Goal: Task Accomplishment & Management: Complete application form

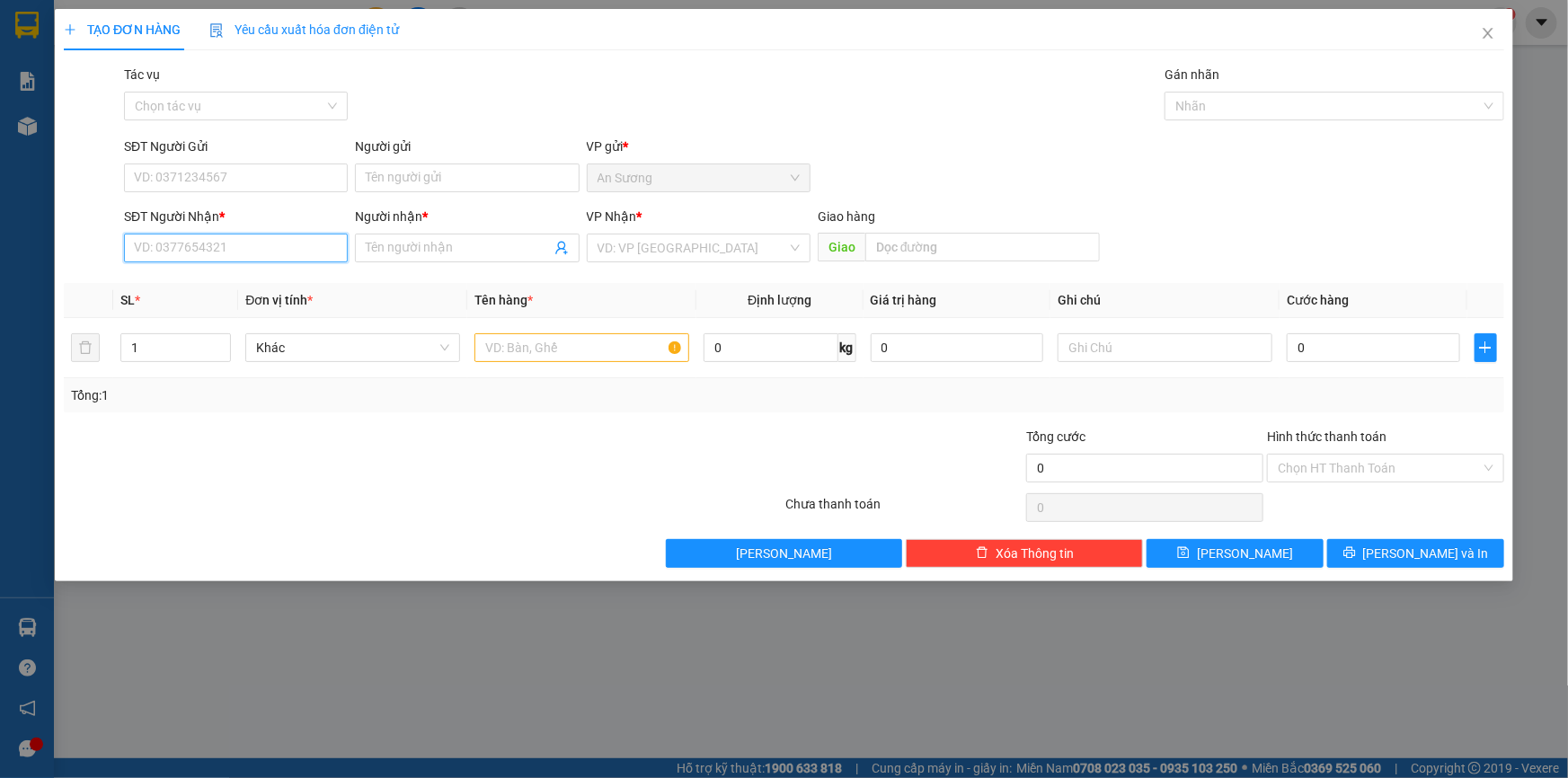
click at [256, 244] on input "SĐT Người Nhận *" at bounding box center [236, 248] width 224 height 29
type input "0978075065"
click at [234, 282] on div "0978075065 - A CO" at bounding box center [236, 284] width 202 height 20
type input "A CO"
type input "30.000"
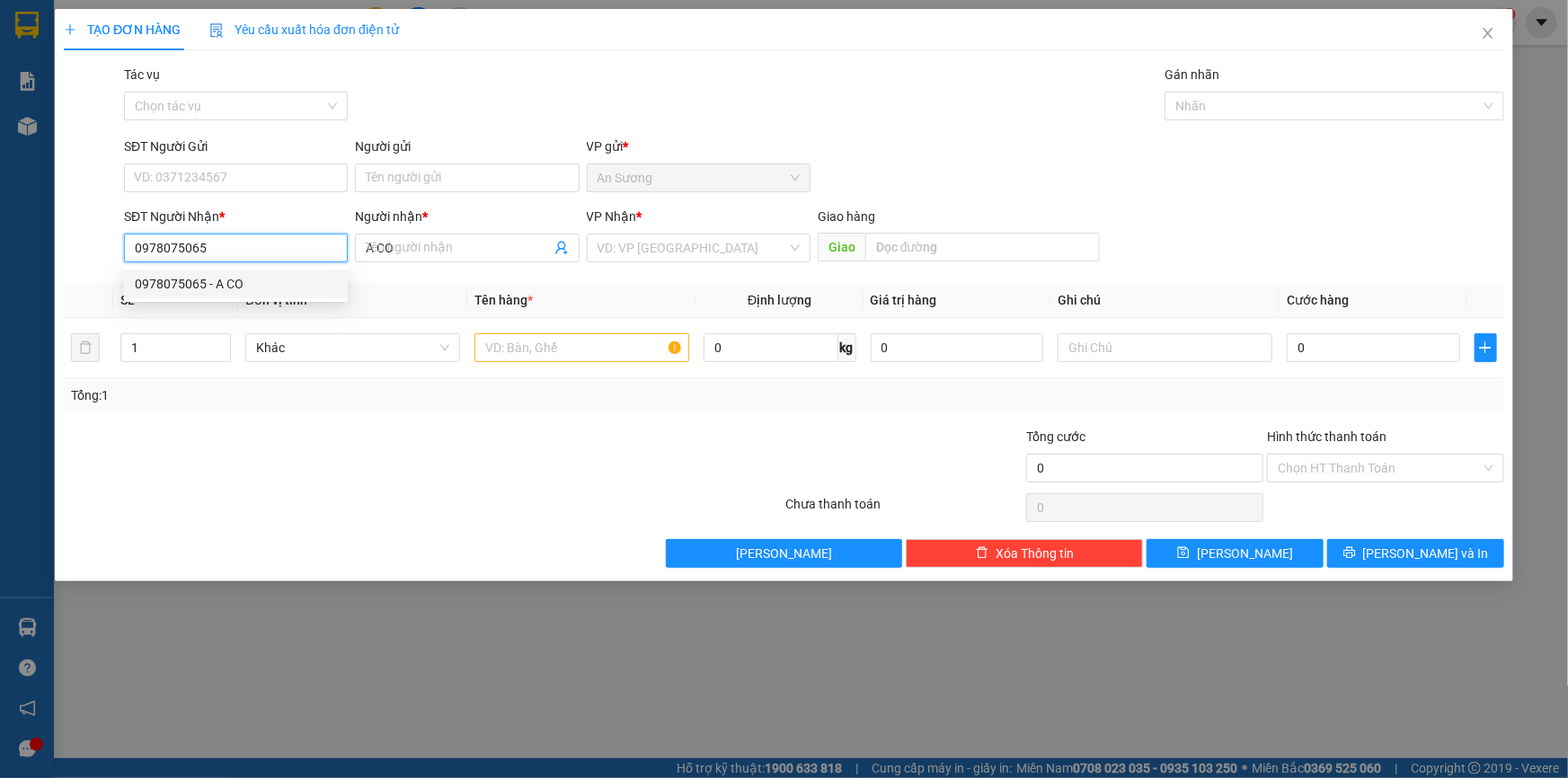
type input "30.000"
type input "0978075065"
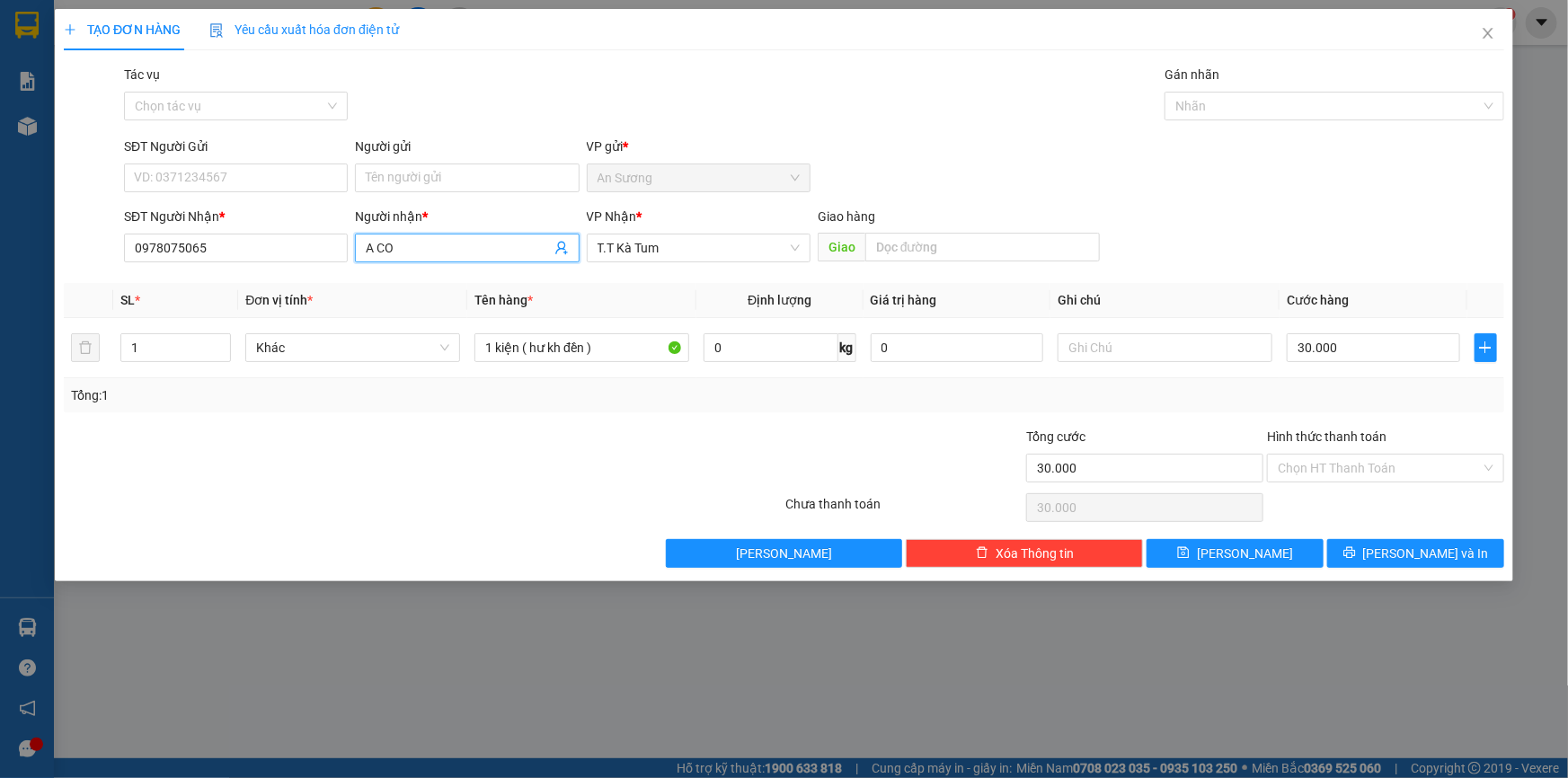
click at [421, 246] on input "A CO" at bounding box center [457, 248] width 184 height 20
type input "A CƠ"
click at [292, 166] on input "SĐT Người Gửi" at bounding box center [236, 178] width 224 height 29
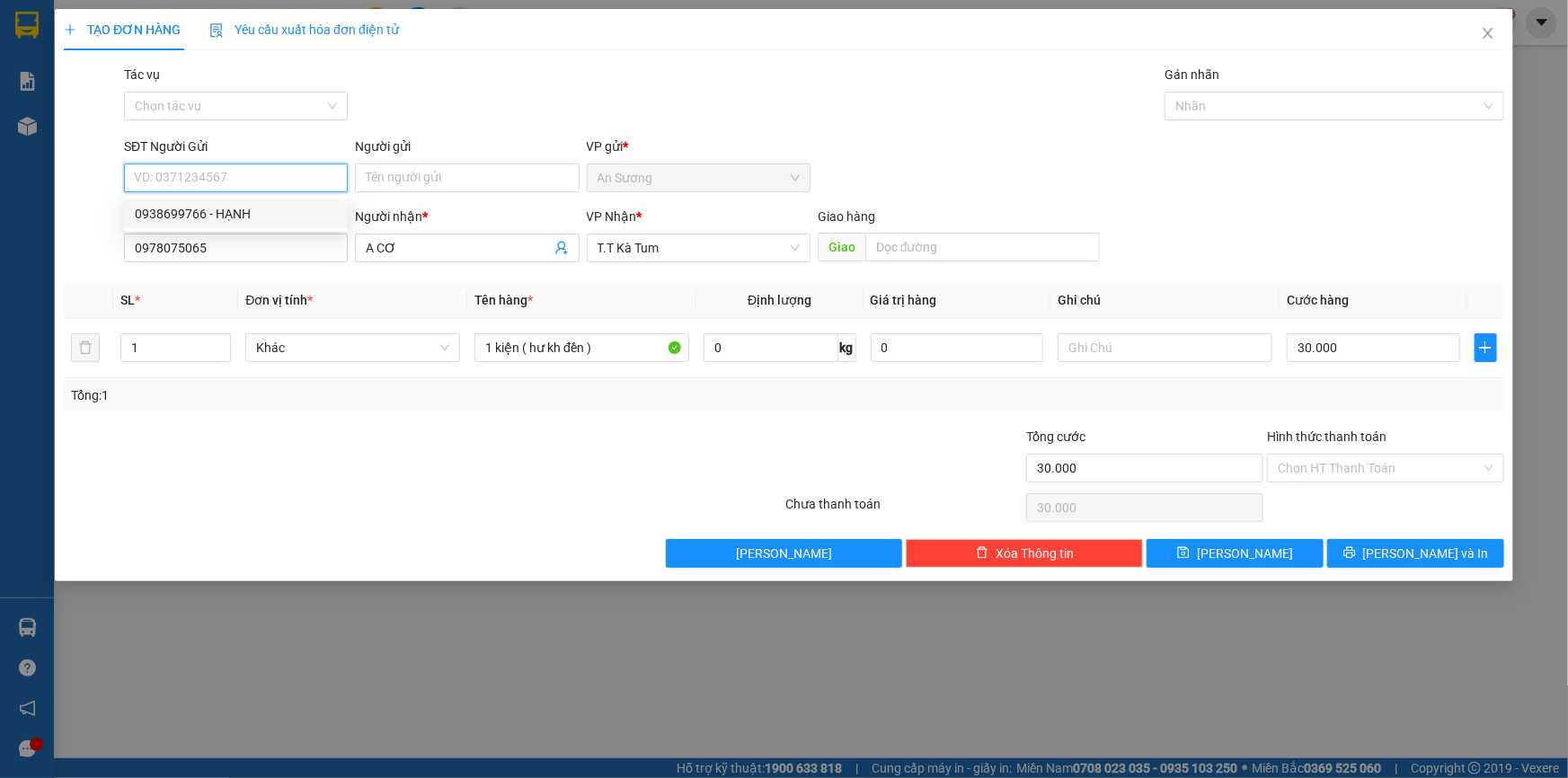
click at [252, 214] on div "0938699766 - HẠNH" at bounding box center [236, 214] width 202 height 20
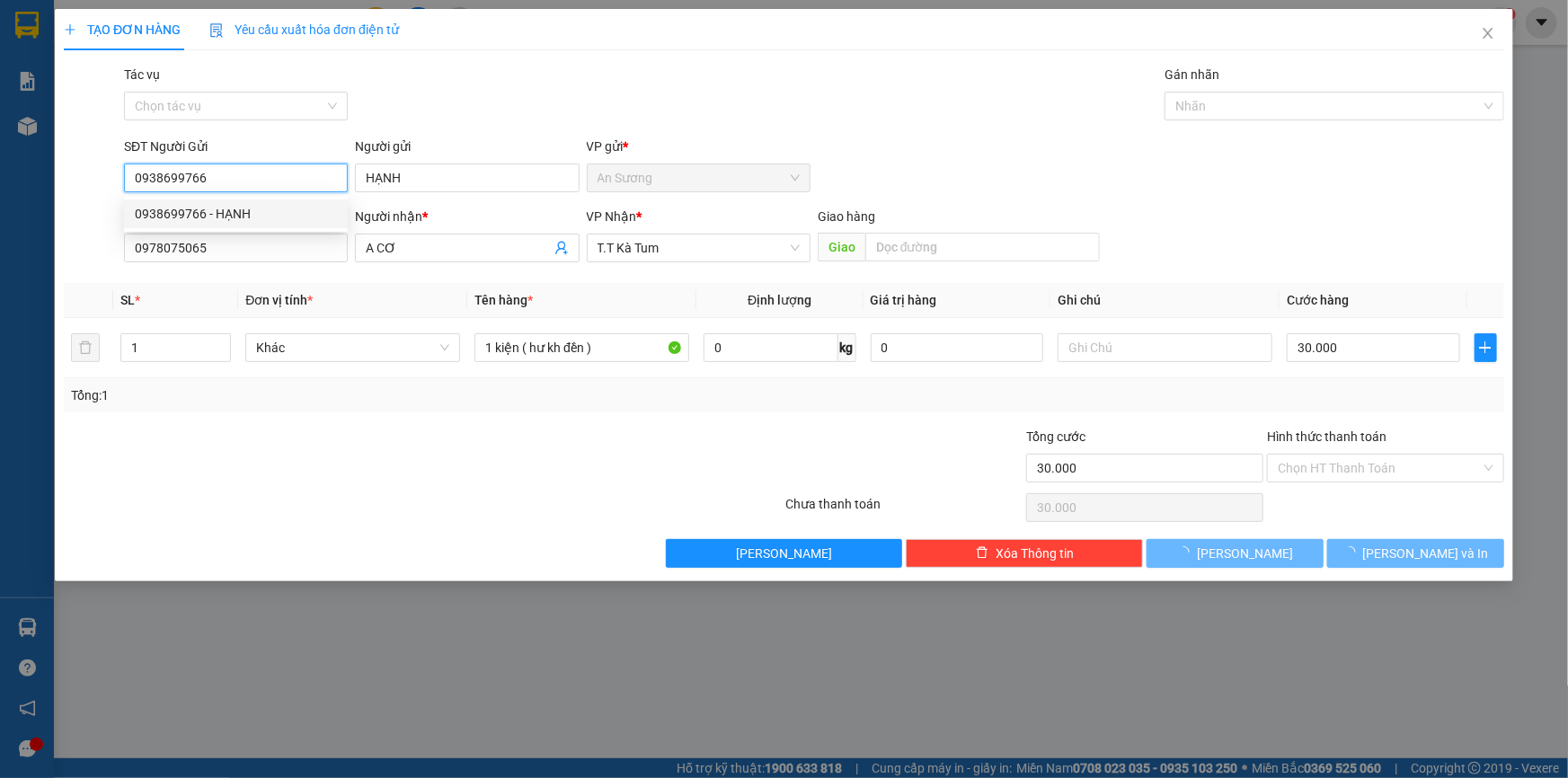
type input "0938699766"
type input "HẠNH"
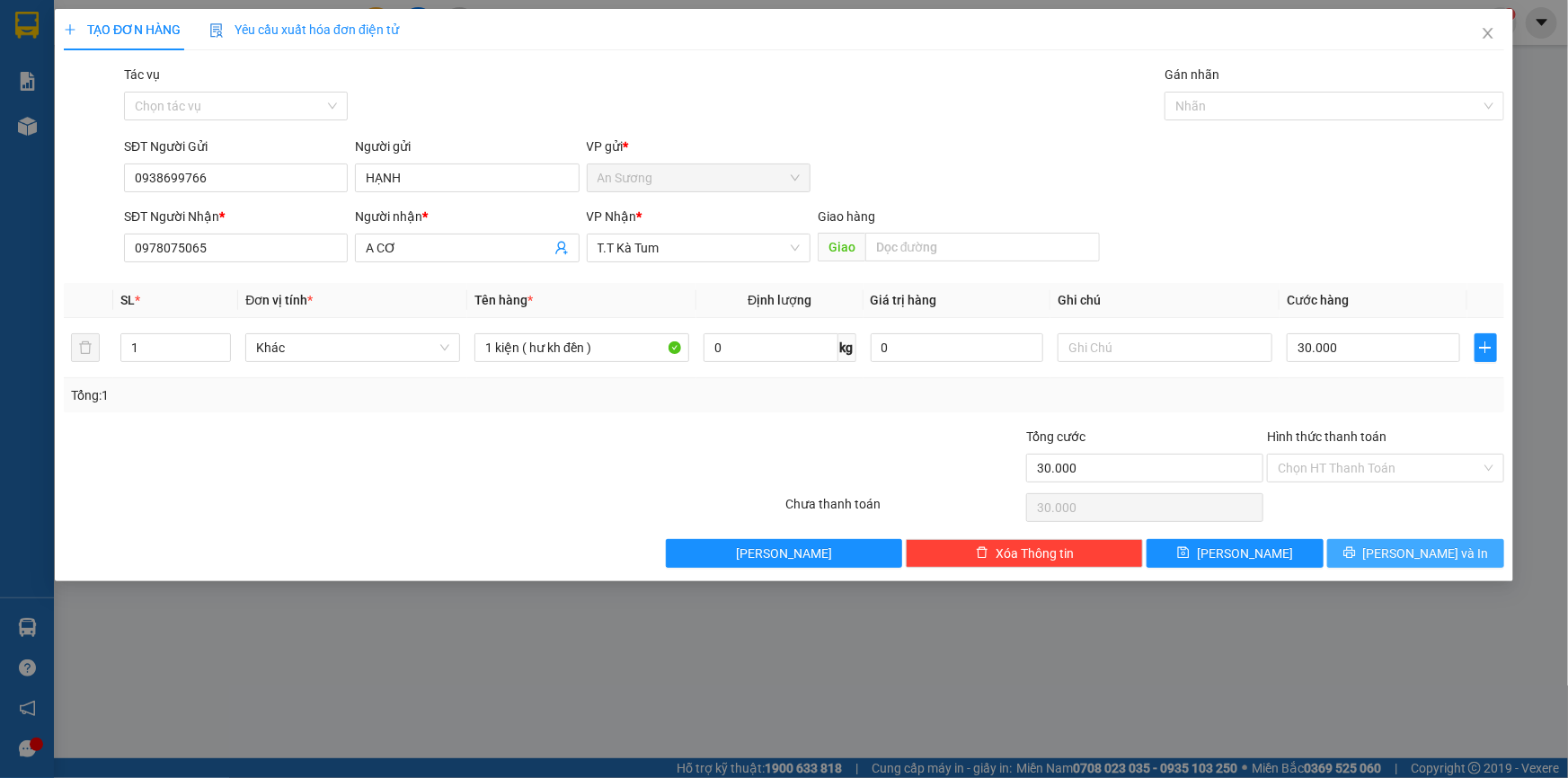
click at [1356, 557] on icon "printer" at bounding box center [1349, 552] width 13 height 13
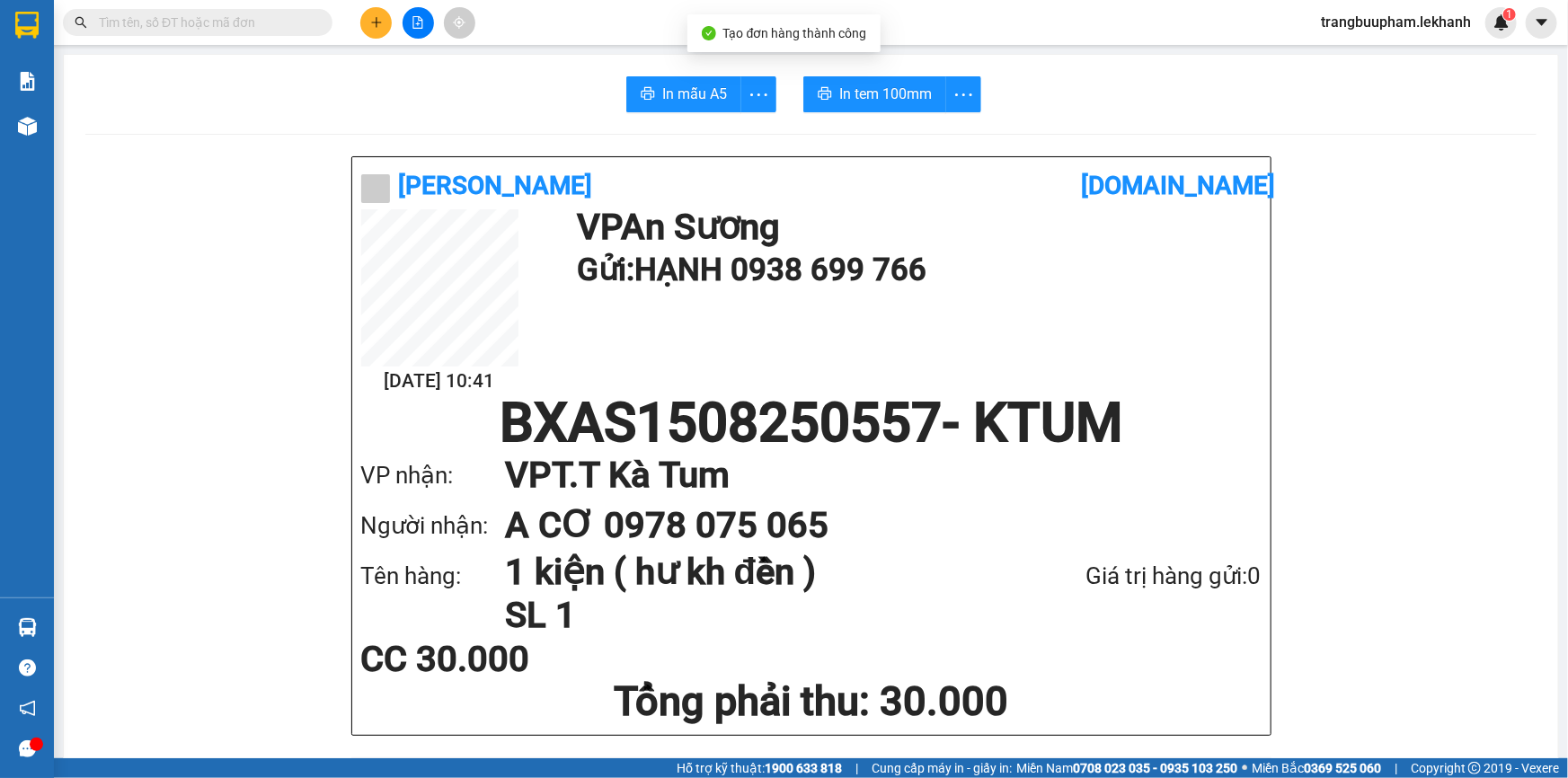
click at [898, 95] on span "In tem 100mm" at bounding box center [885, 94] width 93 height 22
click at [381, 26] on icon "plus" at bounding box center [377, 22] width 13 height 13
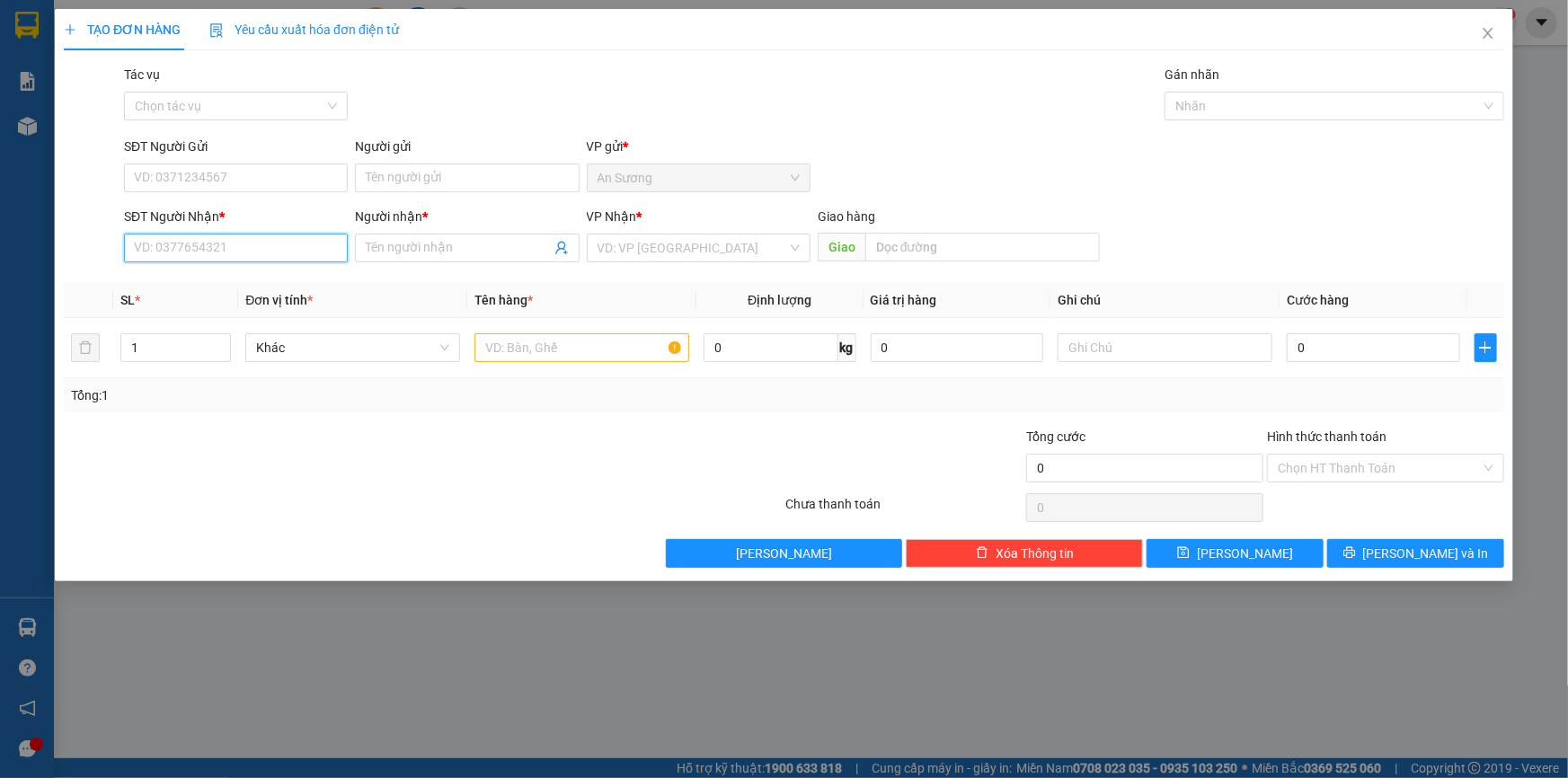
click at [287, 252] on input "SĐT Người Nhận *" at bounding box center [236, 248] width 224 height 29
type input "1"
click at [255, 323] on div "0398899414 - [PERSON_NAME]" at bounding box center [236, 313] width 224 height 29
type input "0398899414"
type input "[PERSON_NAME]"
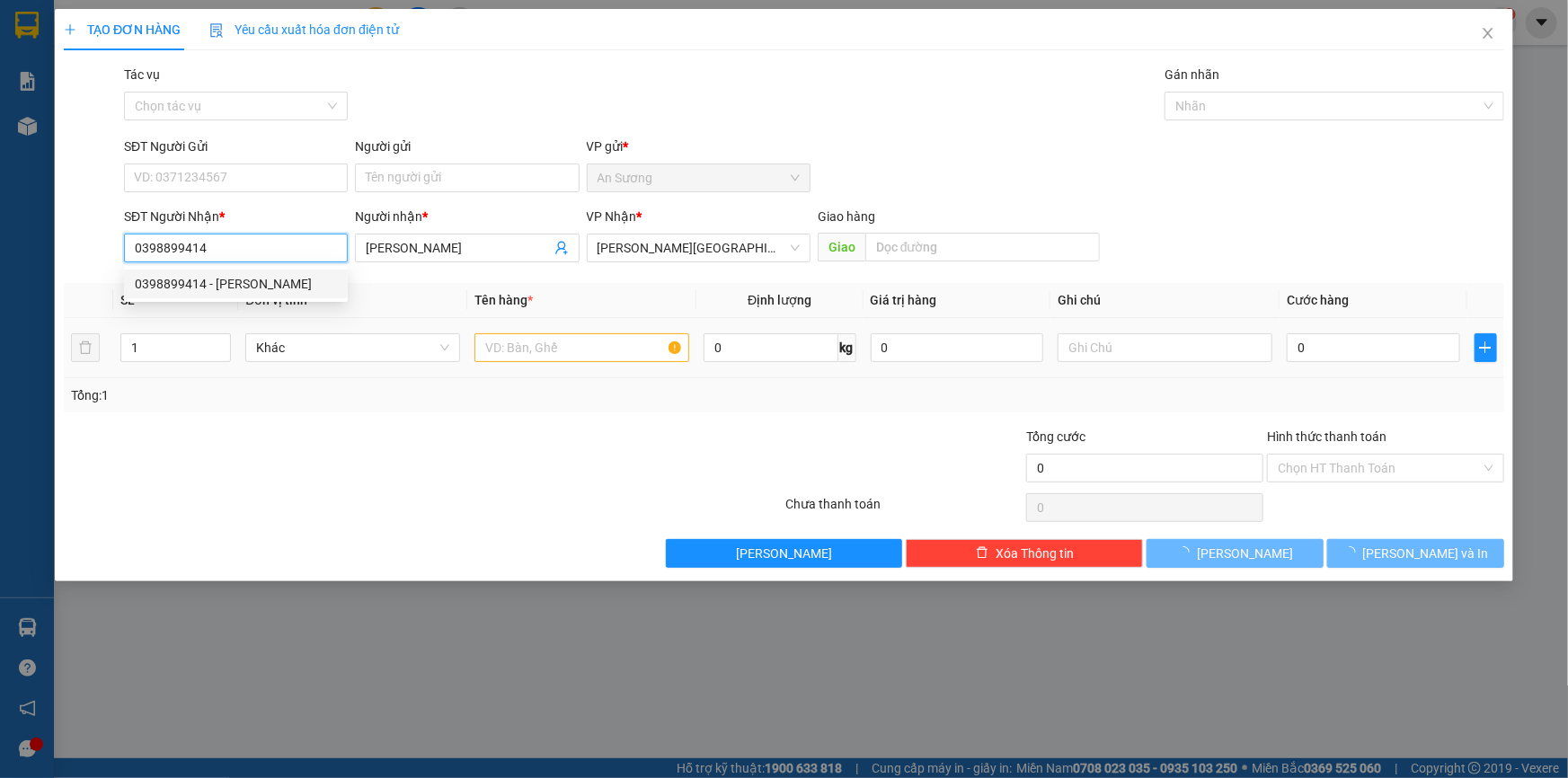
type input "40.000"
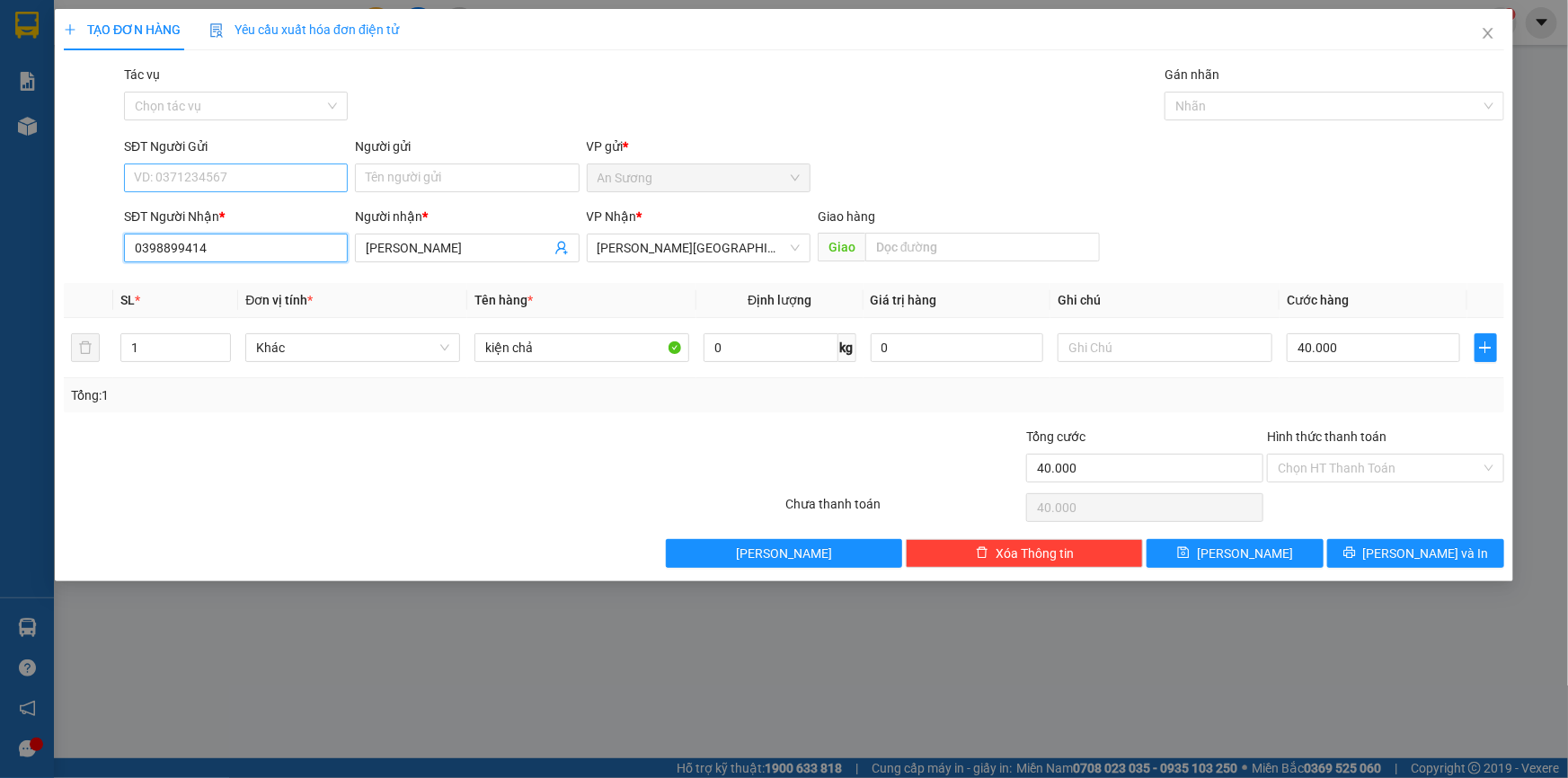
type input "0398899414"
click at [241, 175] on input "SĐT Người Gửi" at bounding box center [236, 178] width 224 height 29
click at [247, 248] on div "0973163183 - thắng" at bounding box center [236, 243] width 202 height 20
type input "0973163183"
type input "thắng"
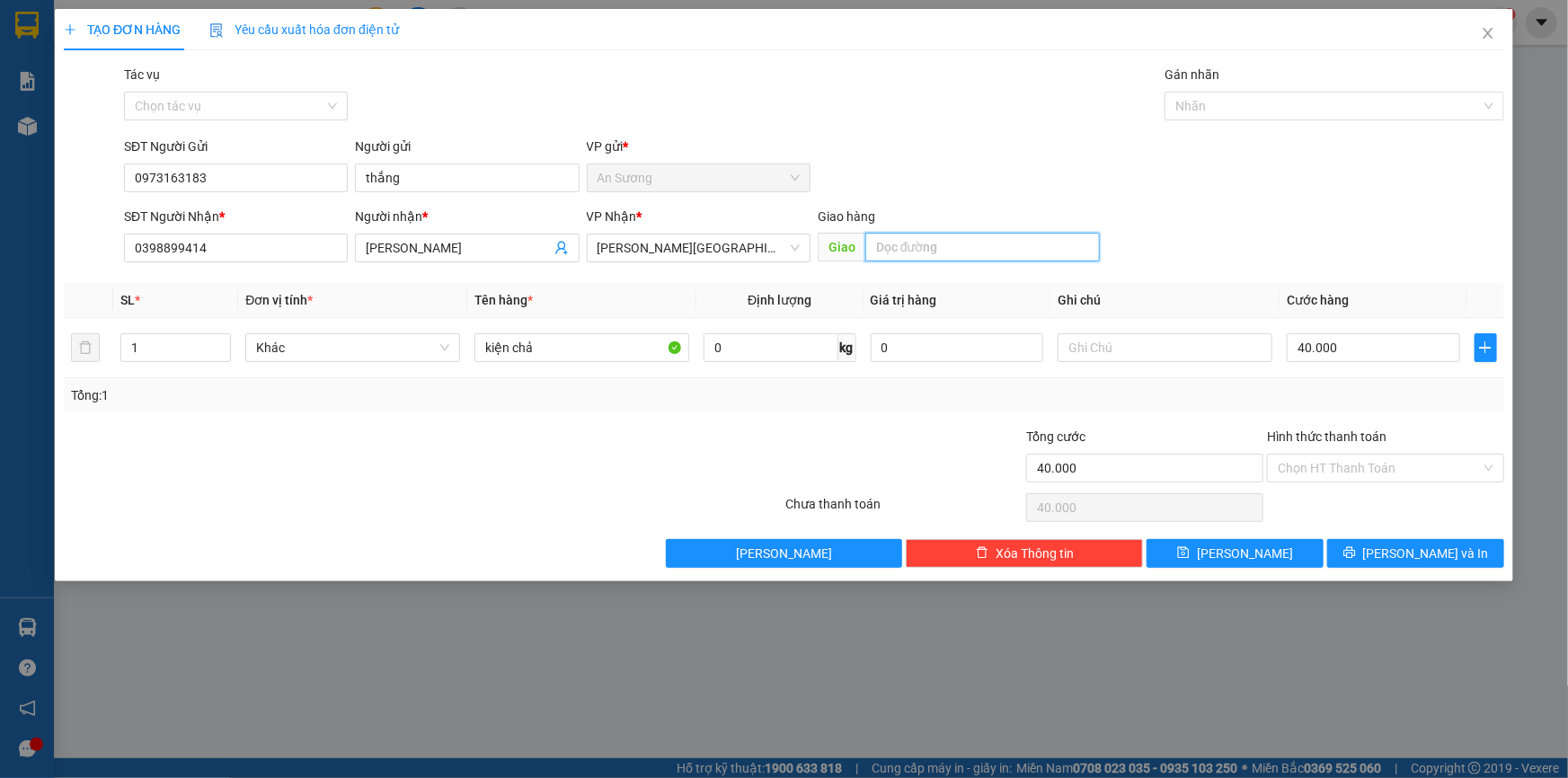
click at [900, 247] on input "text" at bounding box center [982, 247] width 235 height 29
type input "K13"
click at [1381, 381] on div "Tổng: 1" at bounding box center [784, 395] width 1440 height 34
click at [1376, 467] on input "Hình thức thanh toán" at bounding box center [1378, 467] width 203 height 27
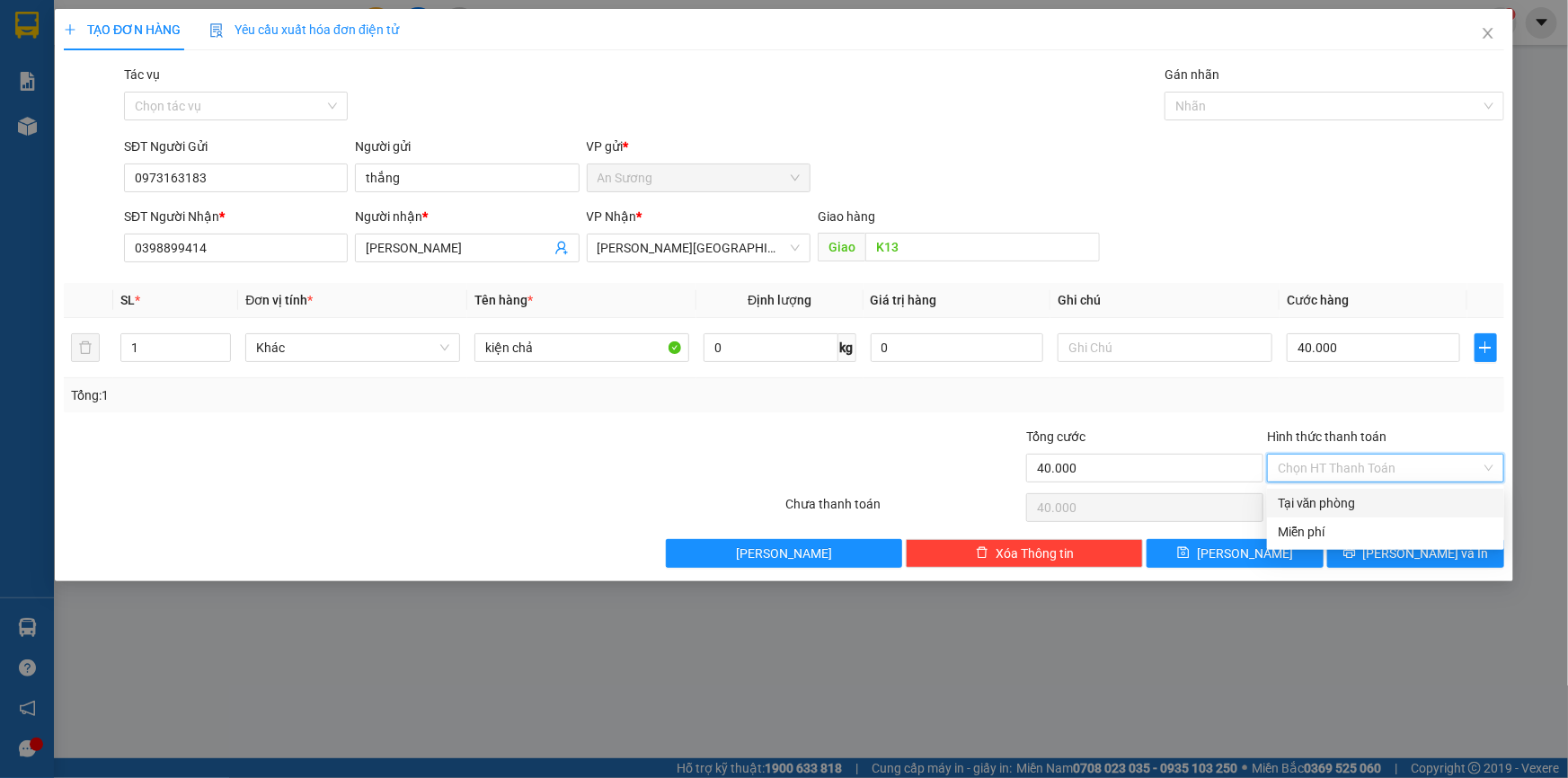
click at [1363, 500] on div "Tại văn phòng" at bounding box center [1385, 503] width 216 height 20
type input "0"
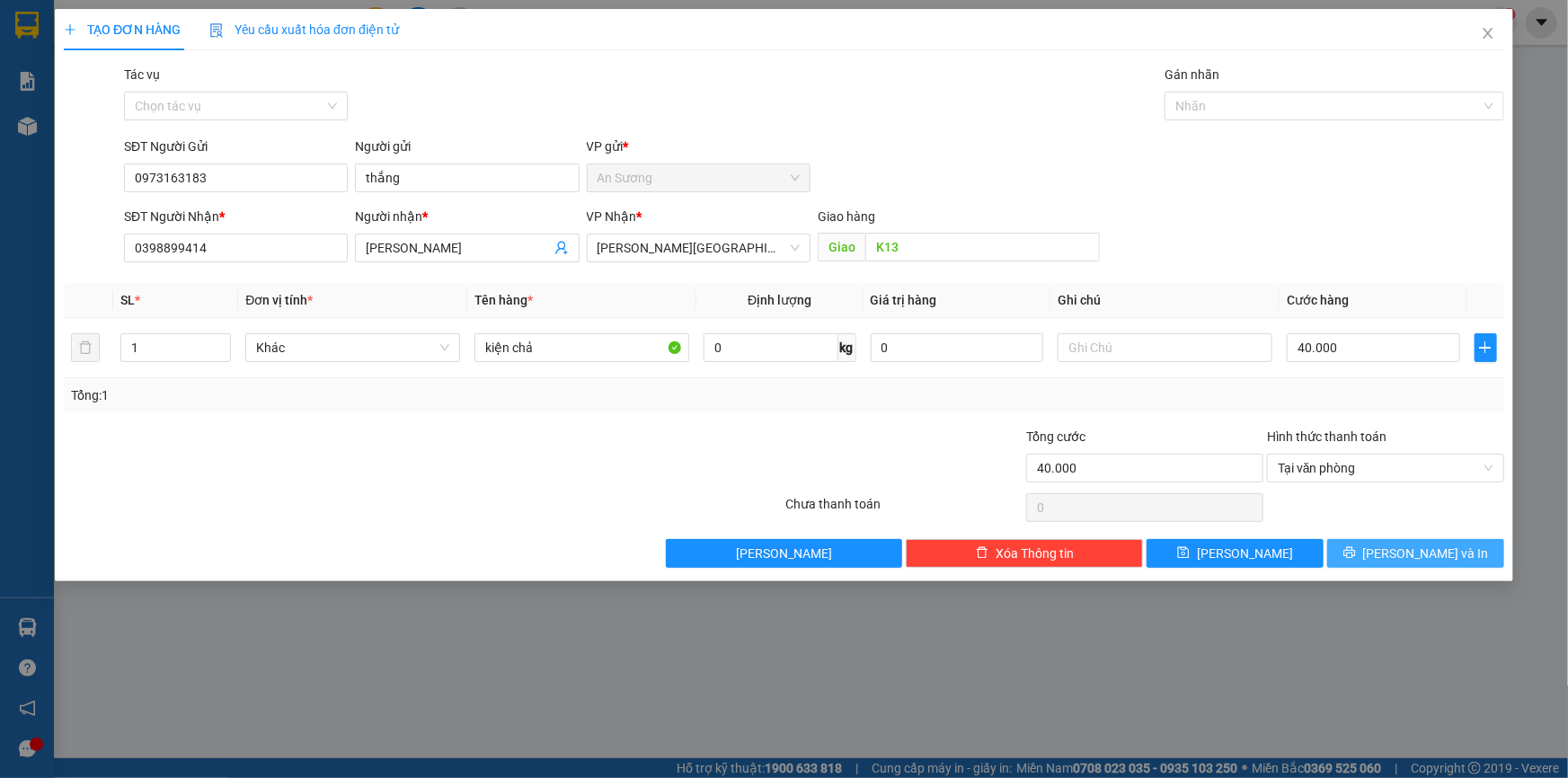
click at [1396, 550] on button "[PERSON_NAME] và In" at bounding box center [1415, 553] width 177 height 29
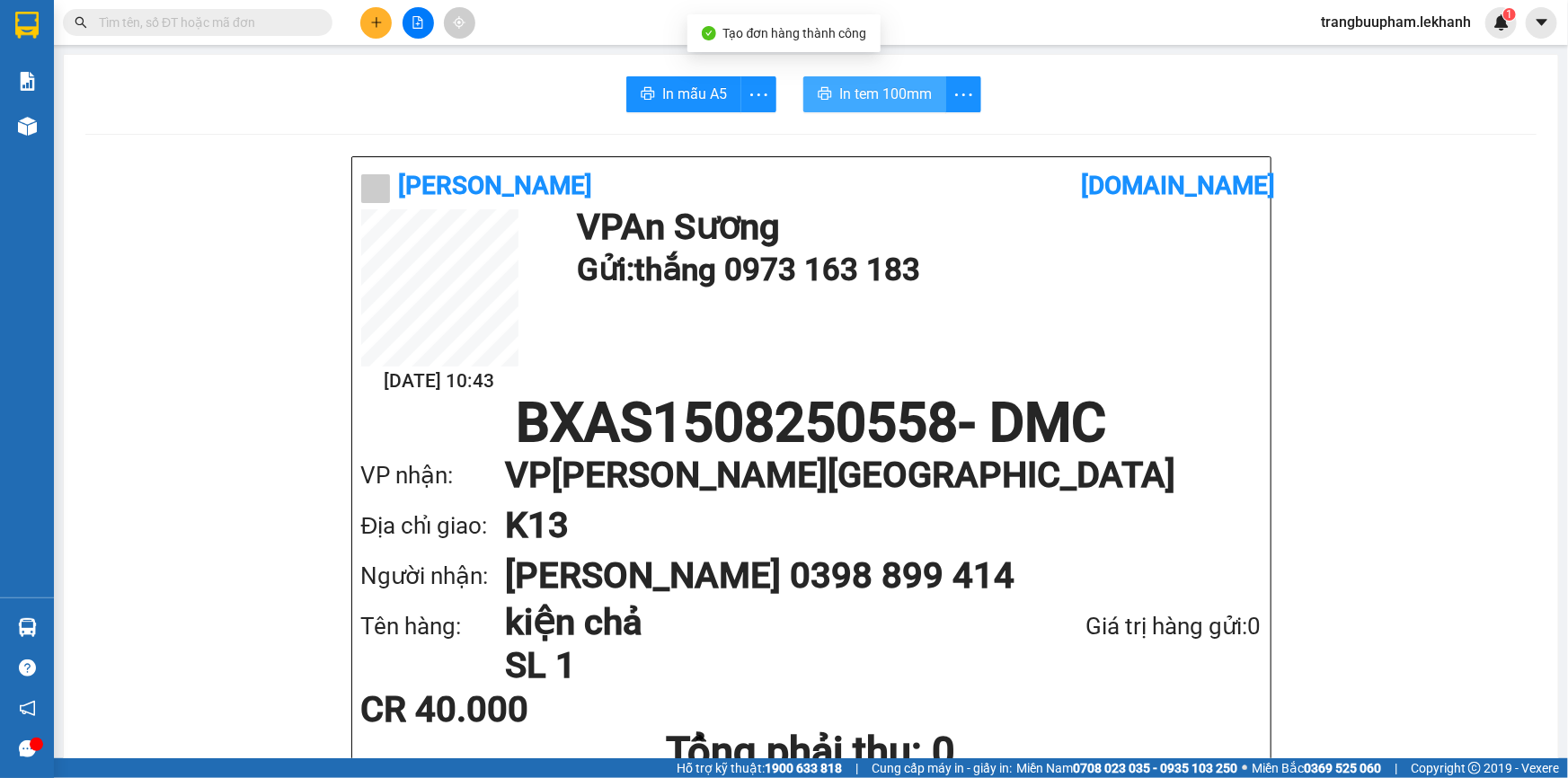
click at [865, 99] on span "In tem 100mm" at bounding box center [885, 94] width 93 height 22
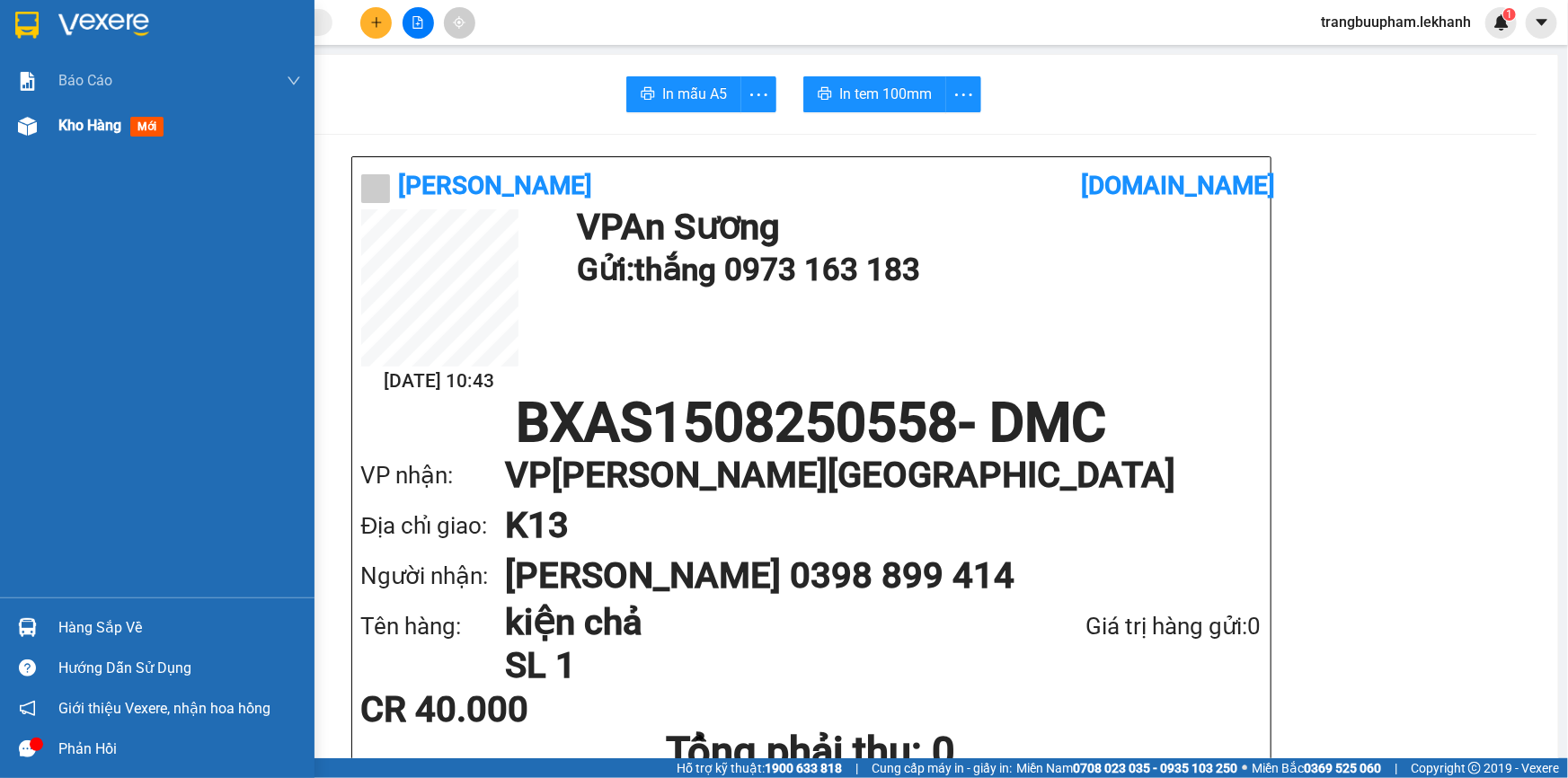
click at [117, 118] on span "Kho hàng" at bounding box center [89, 125] width 63 height 17
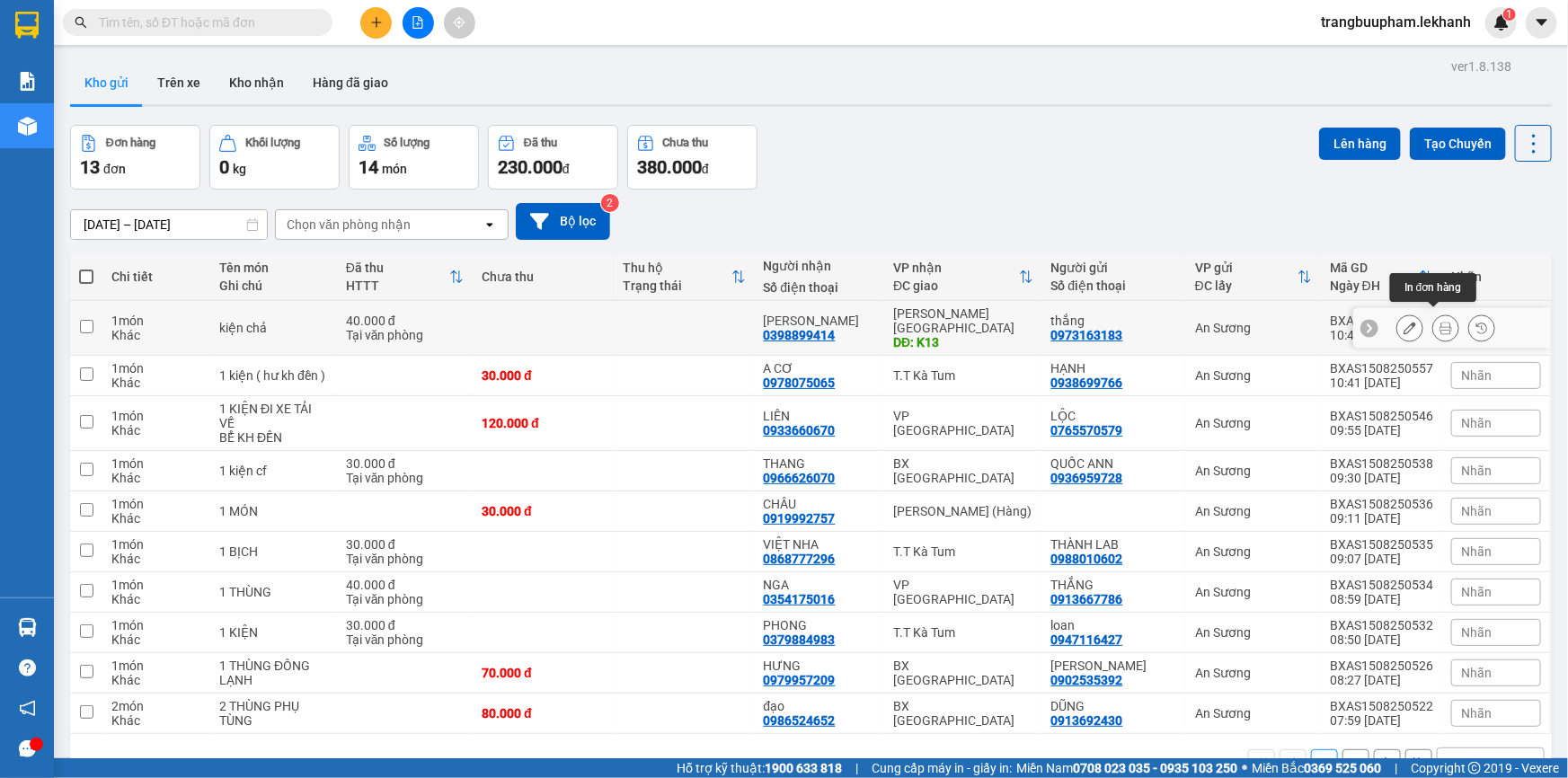
click at [1439, 322] on icon at bounding box center [1445, 328] width 13 height 13
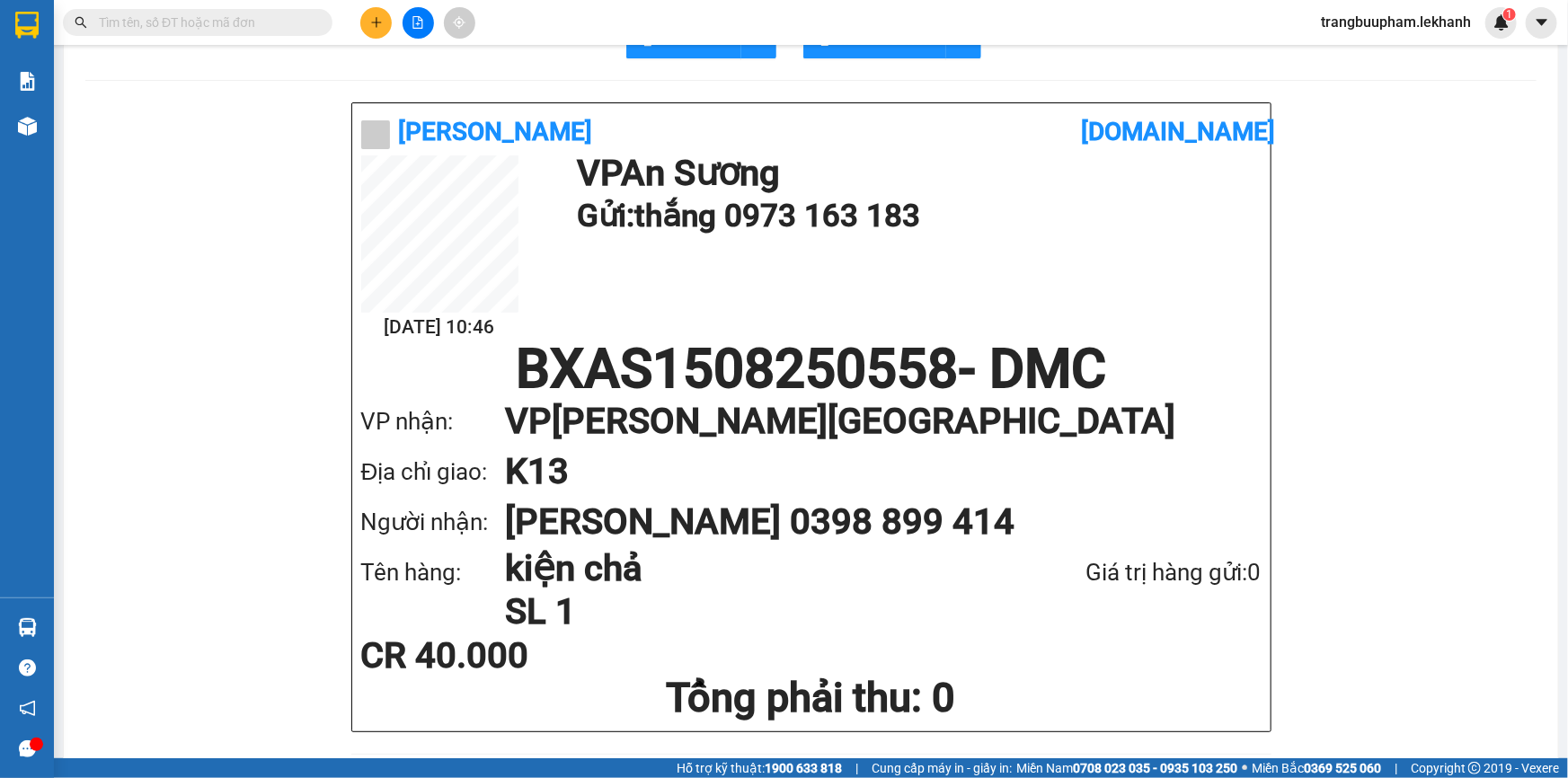
scroll to position [81, 0]
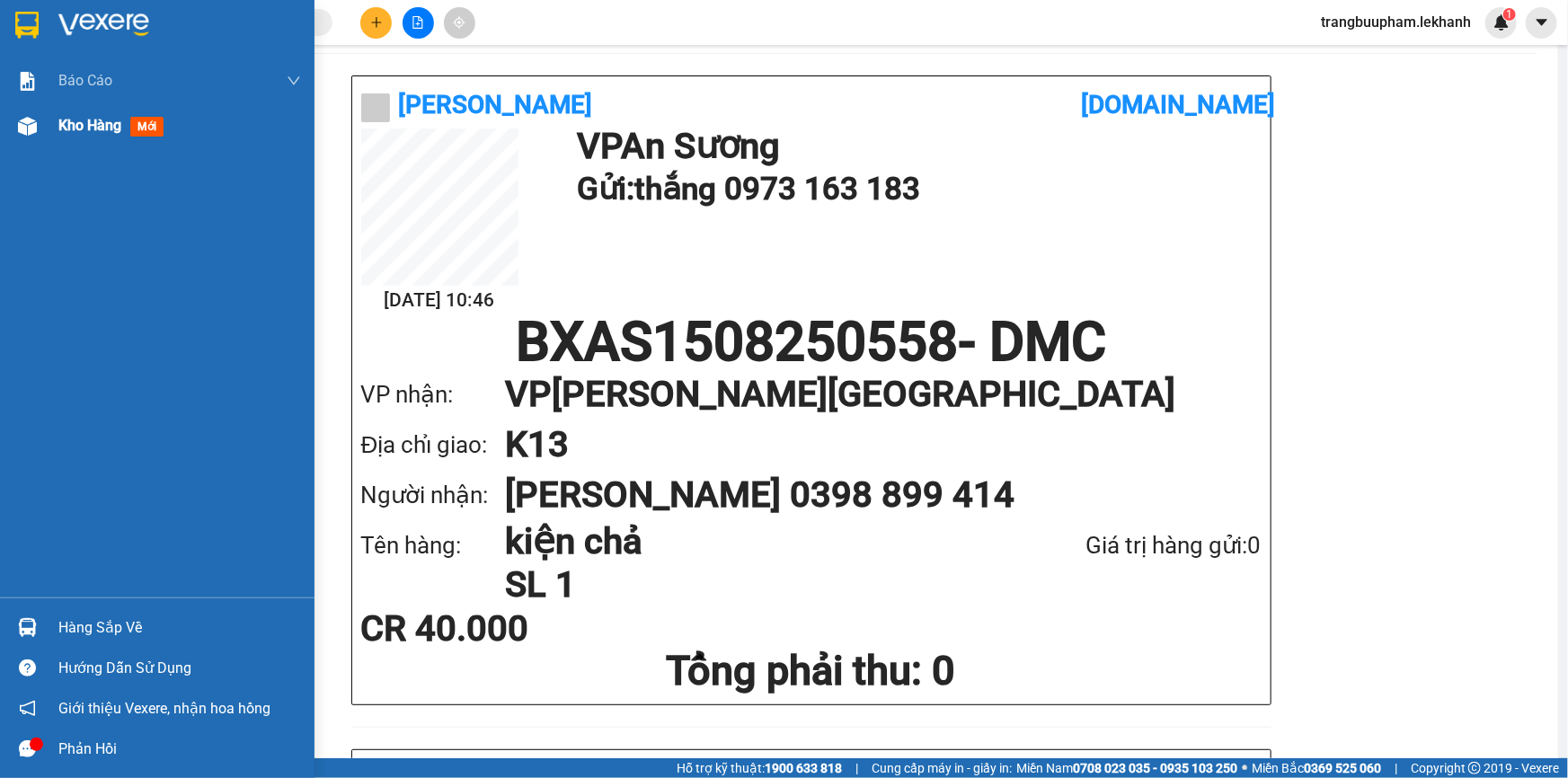
click at [62, 128] on span "Kho hàng" at bounding box center [89, 125] width 63 height 17
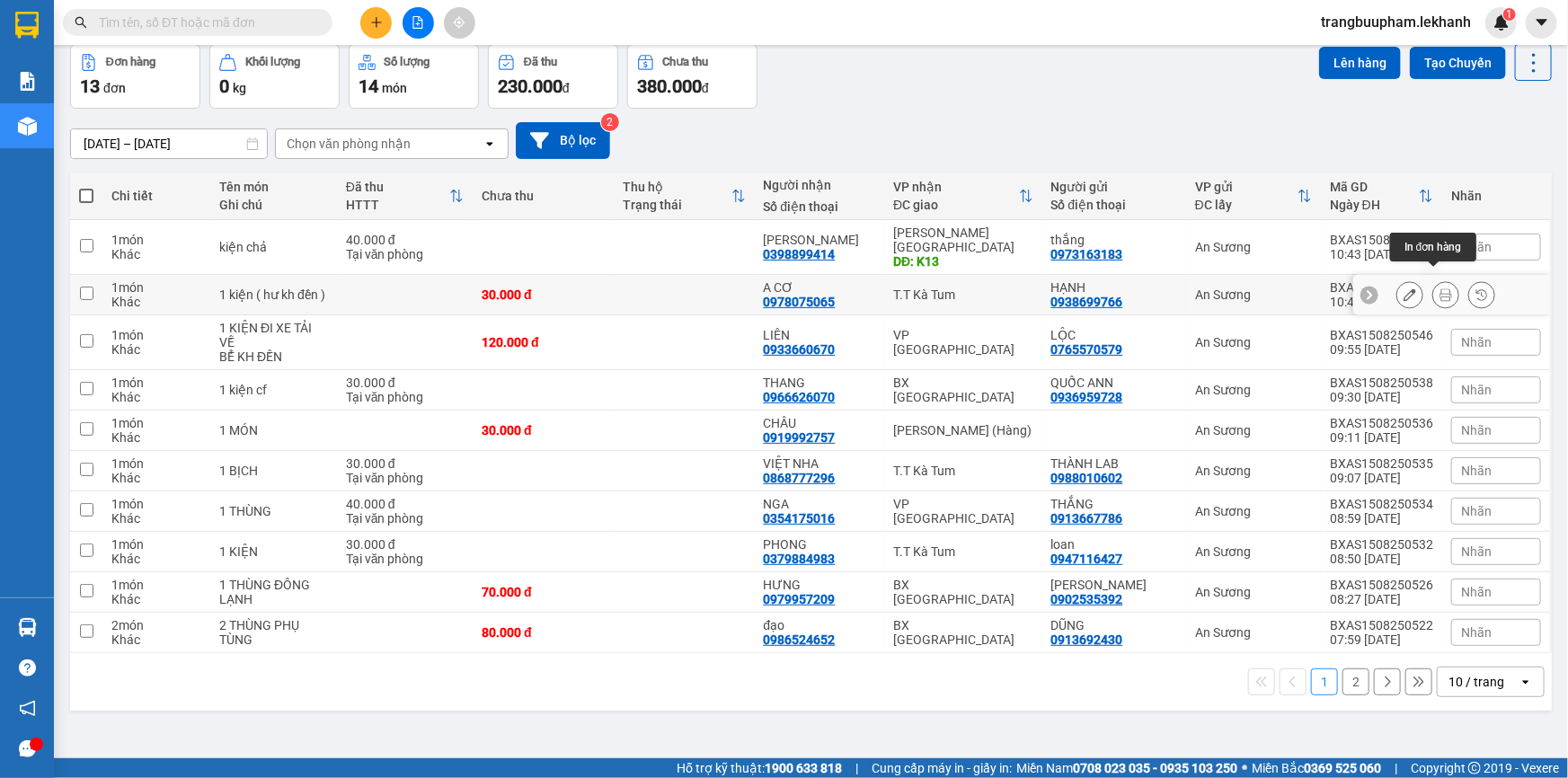
click at [1439, 289] on icon at bounding box center [1445, 295] width 13 height 13
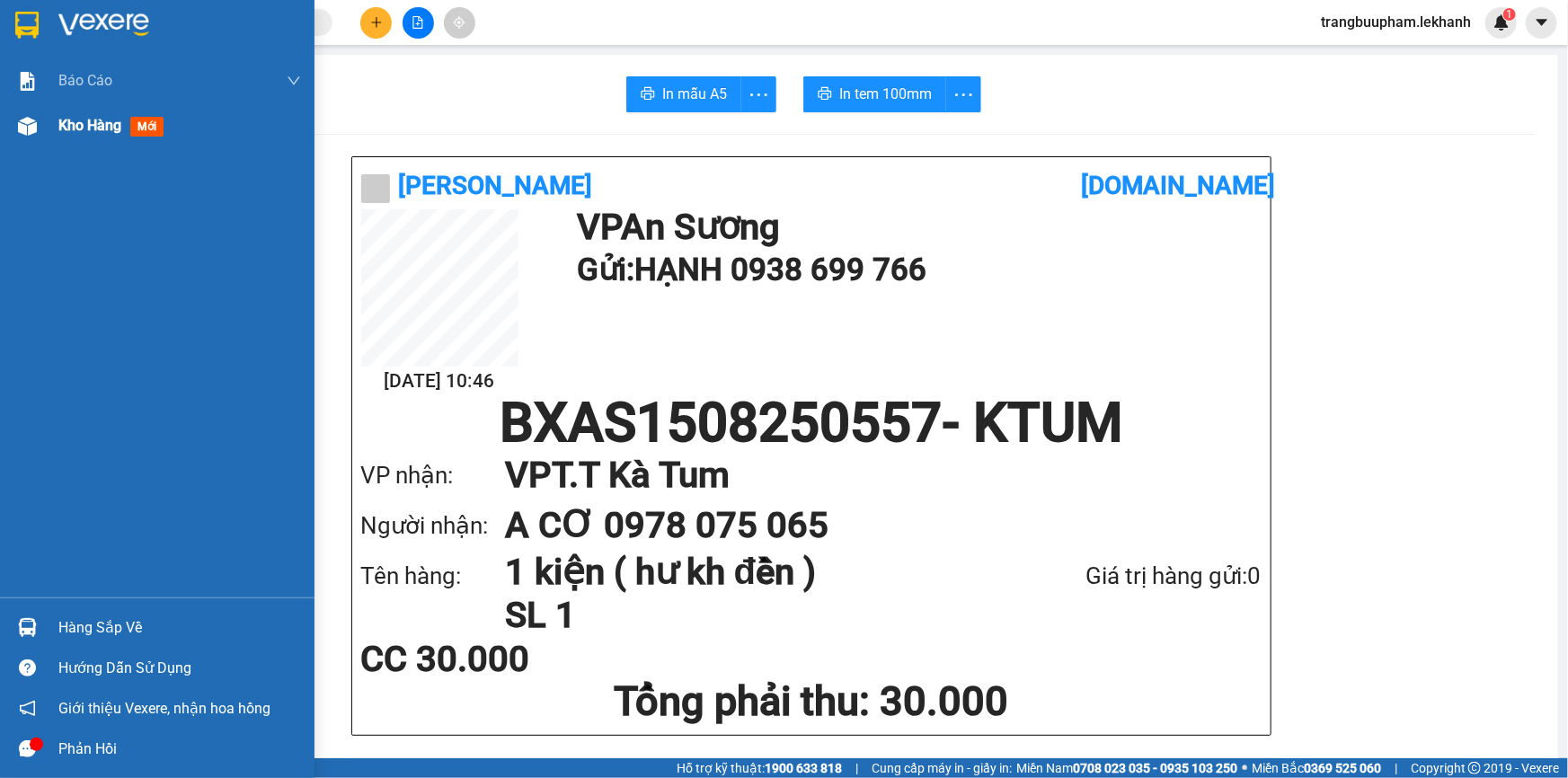
click at [124, 132] on div "Kho hàng mới" at bounding box center [114, 125] width 112 height 22
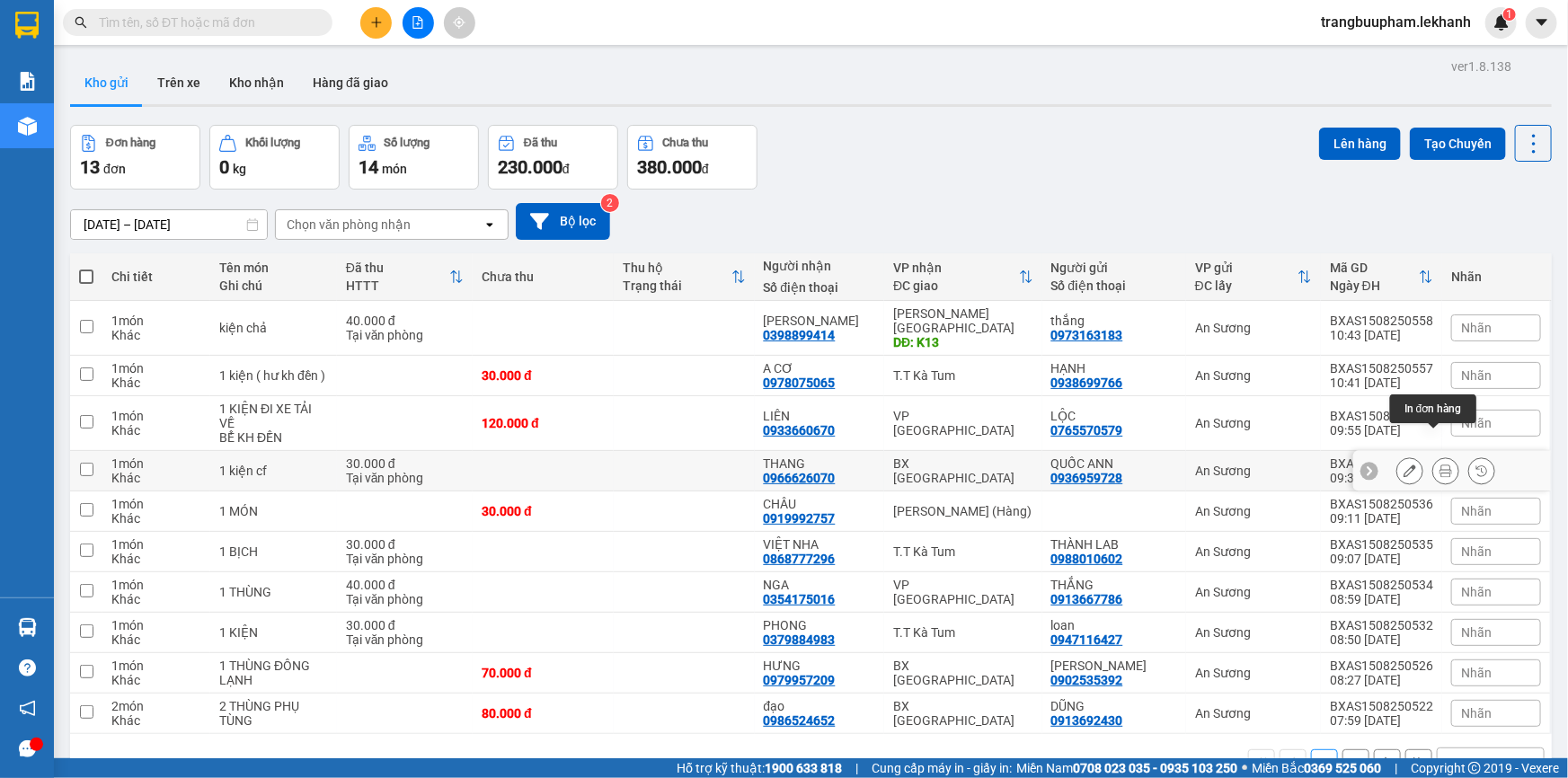
click at [1439, 464] on icon at bounding box center [1445, 470] width 13 height 13
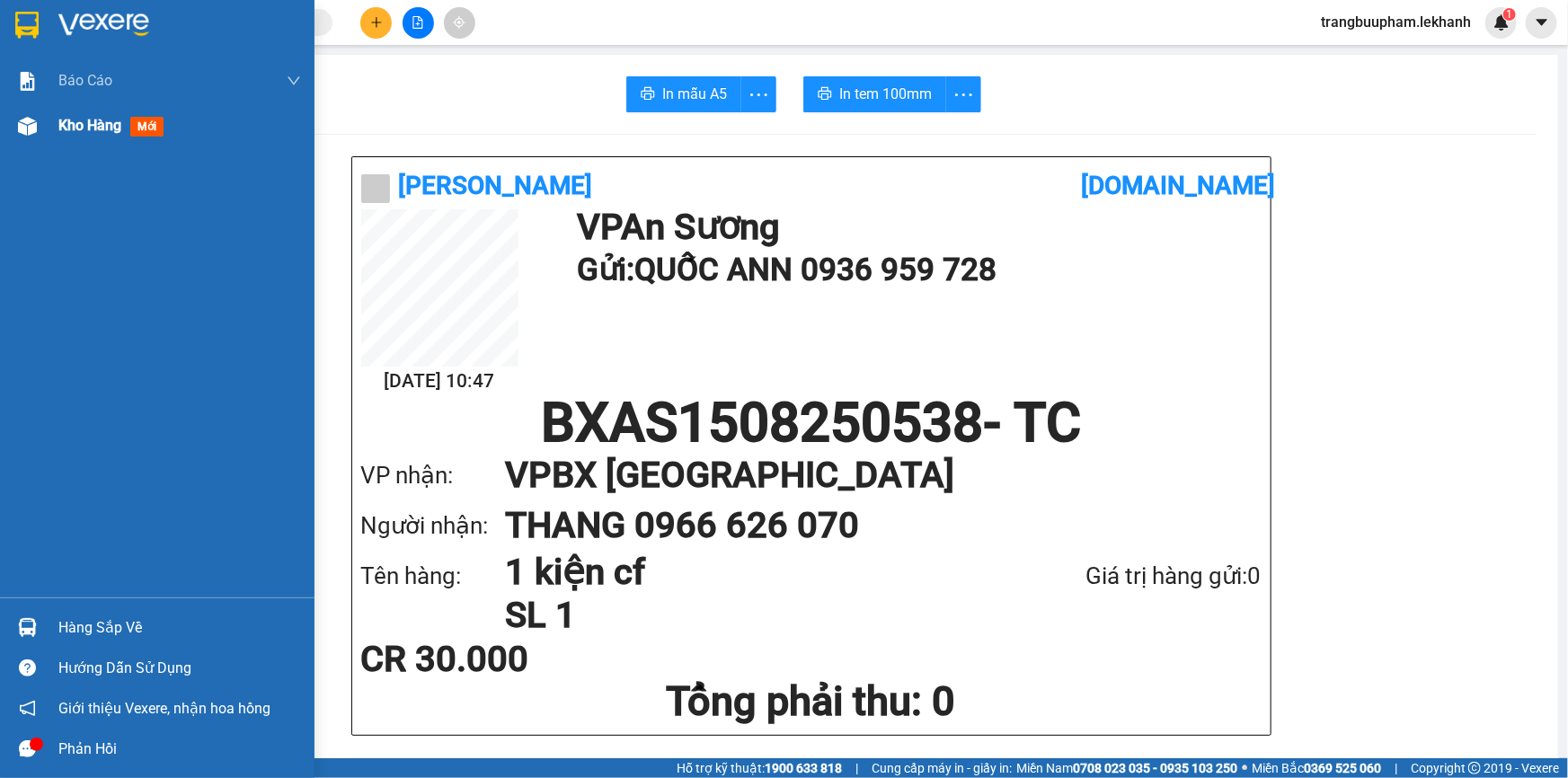
click at [79, 137] on div "Kho hàng mới" at bounding box center [179, 125] width 243 height 45
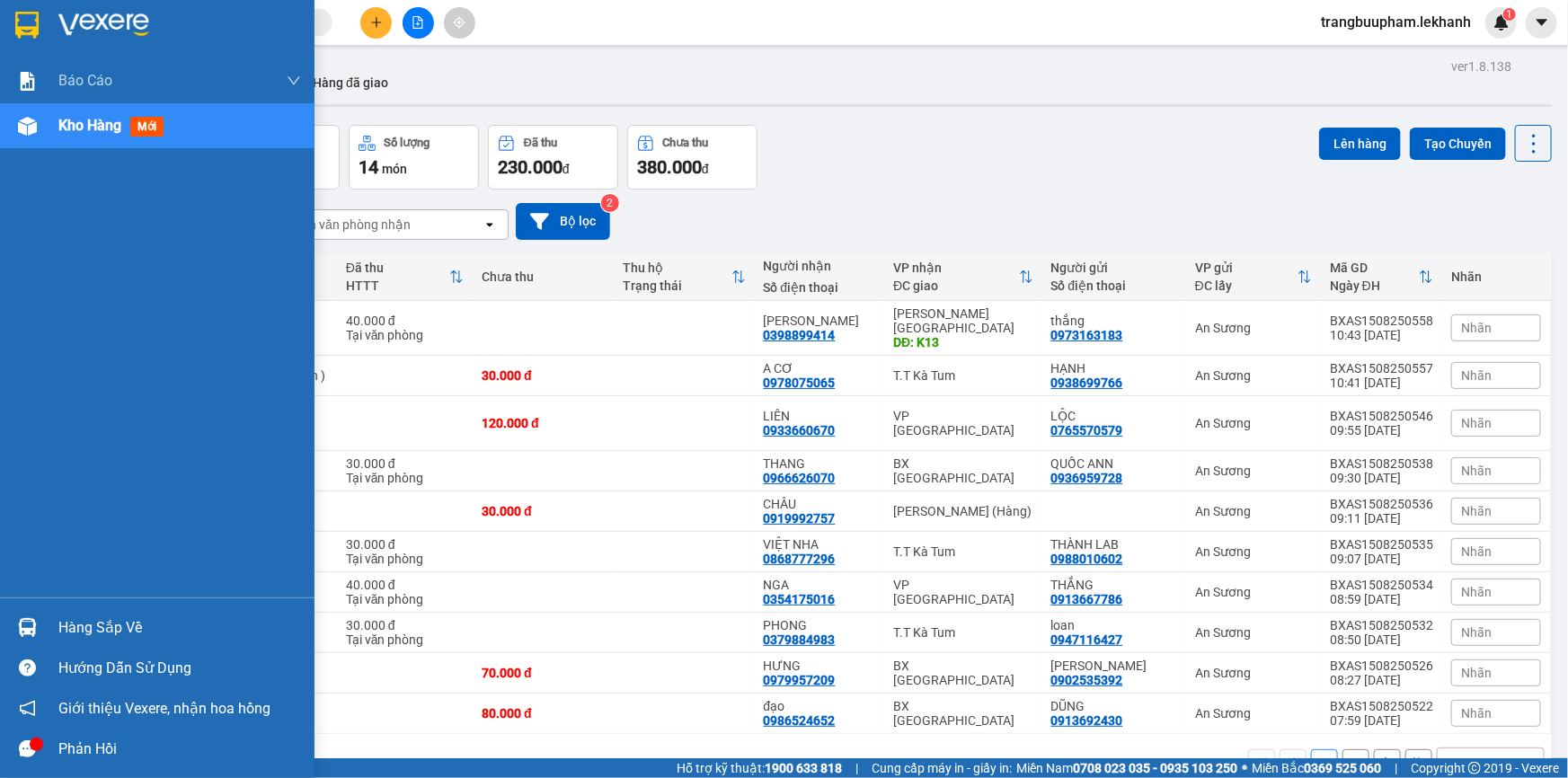
click at [90, 144] on div "Kho hàng mới" at bounding box center [179, 125] width 243 height 45
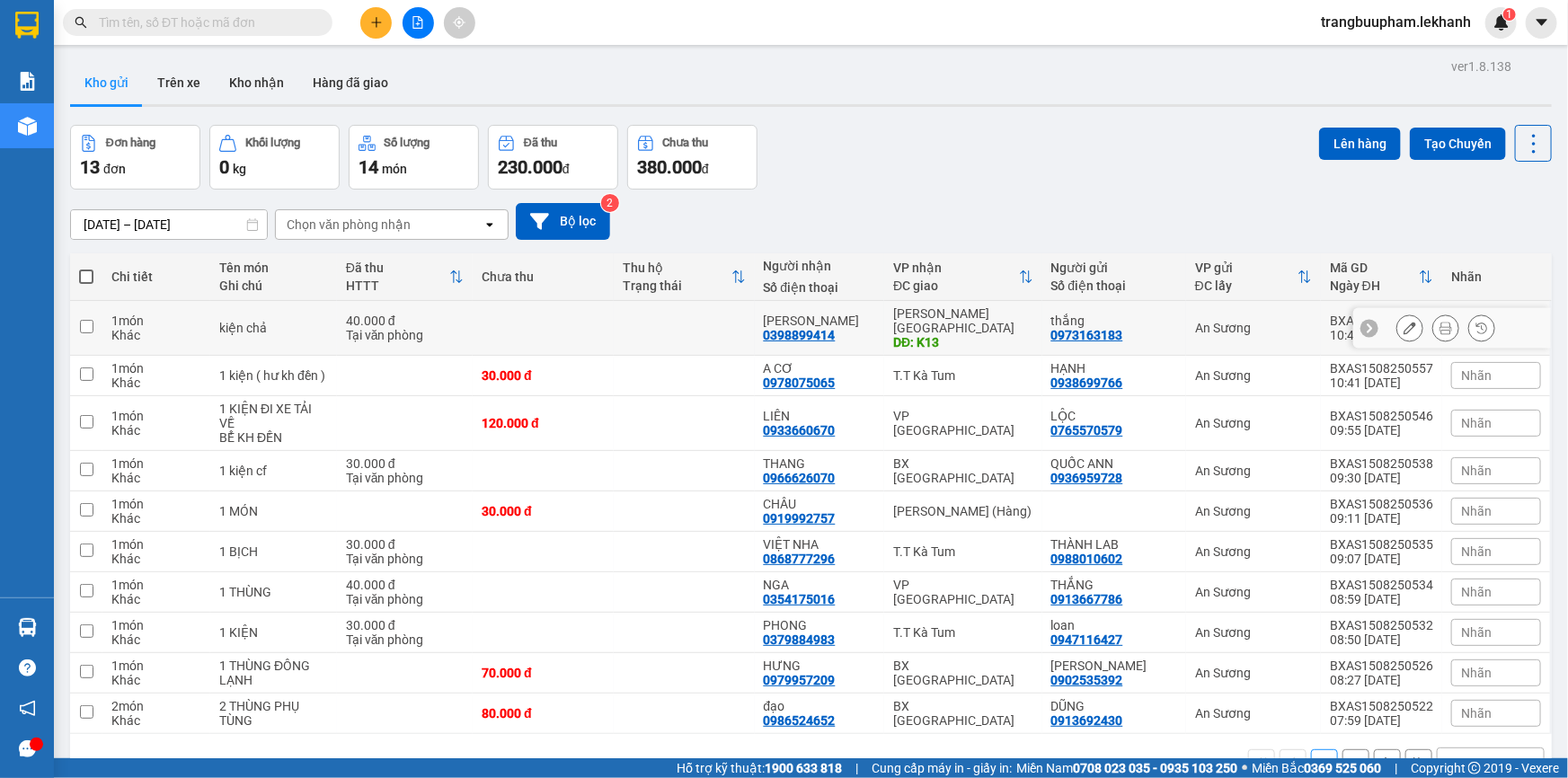
scroll to position [82, 0]
